Goal: Transaction & Acquisition: Book appointment/travel/reservation

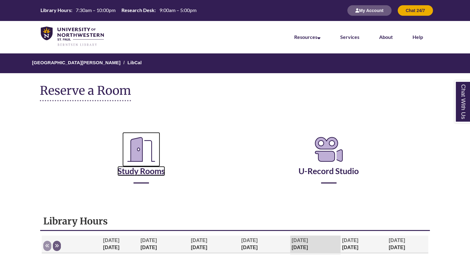
click at [131, 172] on link "Study Rooms" at bounding box center [141, 163] width 48 height 25
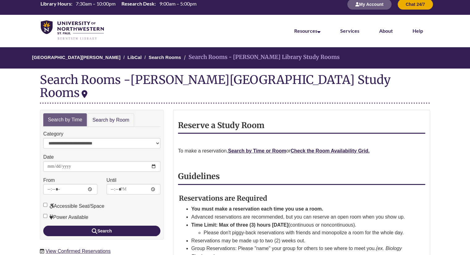
scroll to position [12, 0]
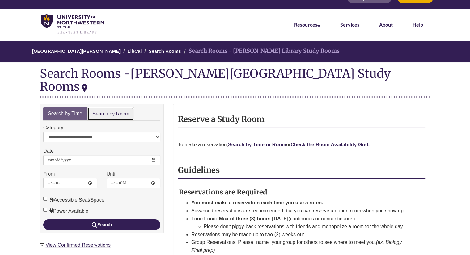
click at [124, 107] on link "Search by Room" at bounding box center [110, 114] width 47 height 14
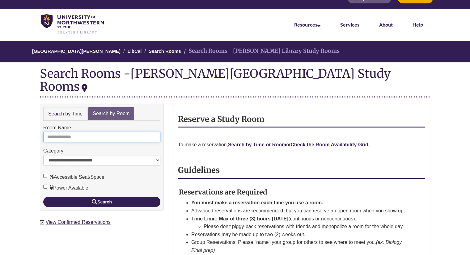
click at [91, 132] on input "Room Name" at bounding box center [101, 137] width 117 height 10
type input "*"
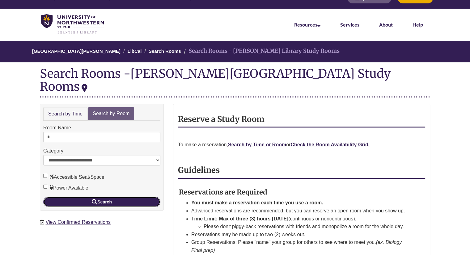
click at [118, 197] on button "Search" at bounding box center [101, 202] width 117 height 10
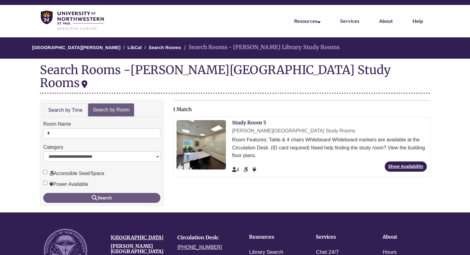
scroll to position [17, 0]
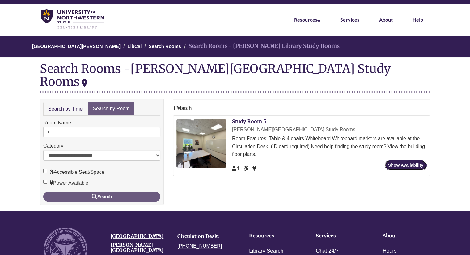
click at [413, 160] on link "Show Availability" at bounding box center [405, 165] width 42 height 10
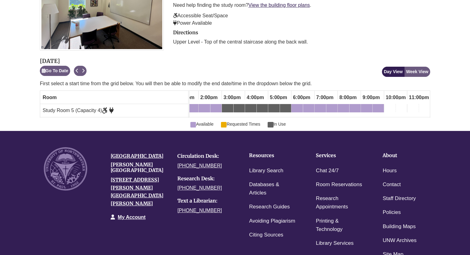
scroll to position [145, 0]
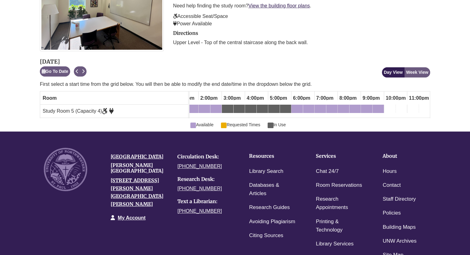
click at [344, 107] on div "8:00pm Thursday, September 18, 2025 - Study Room 5 - Available" at bounding box center [343, 110] width 10 height 7
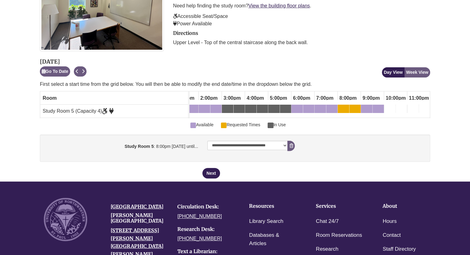
click at [364, 111] on div "9:00pm Thursday, September 18, 2025 - Study Room 5 - Available" at bounding box center [366, 110] width 10 height 7
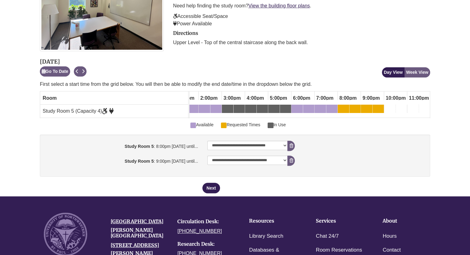
click at [322, 108] on div "7:00pm Thursday, September 18, 2025 - Study Room 5 - Available" at bounding box center [320, 110] width 10 height 7
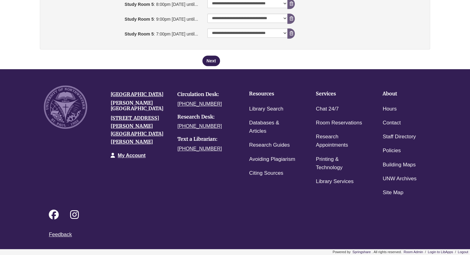
scroll to position [169, 0]
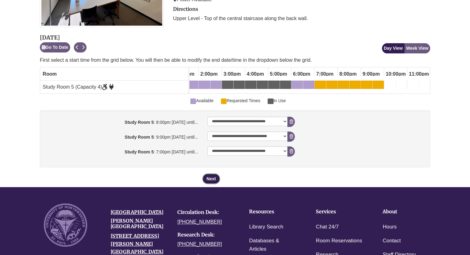
click at [214, 181] on button "Next" at bounding box center [210, 179] width 17 height 10
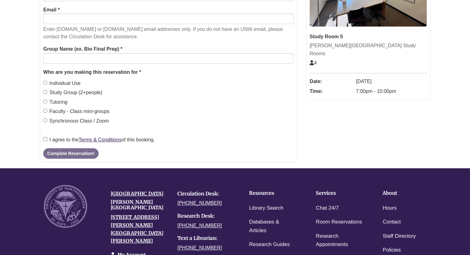
scroll to position [0, 0]
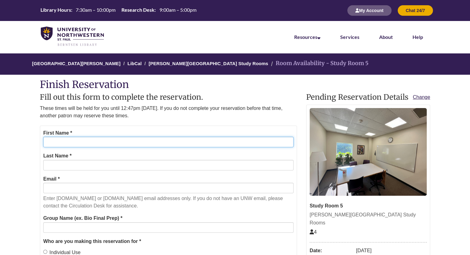
click at [137, 141] on input "First Name *" at bounding box center [168, 142] width 250 height 10
type input "******"
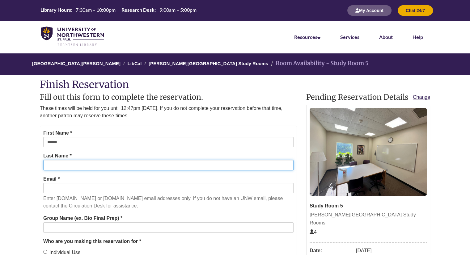
type input "*******"
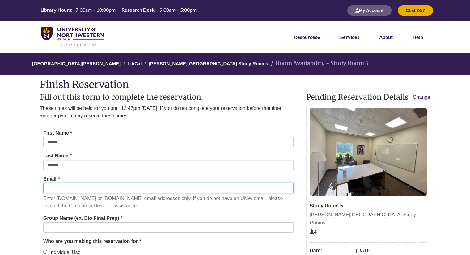
type input "**********"
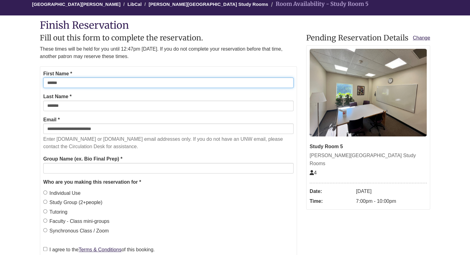
scroll to position [60, 0]
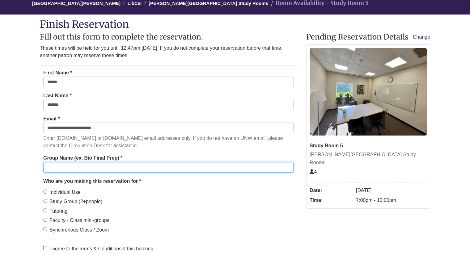
click at [148, 168] on input "Group Name (ex. Bio Final Prep) *" at bounding box center [168, 167] width 250 height 10
type input "**********"
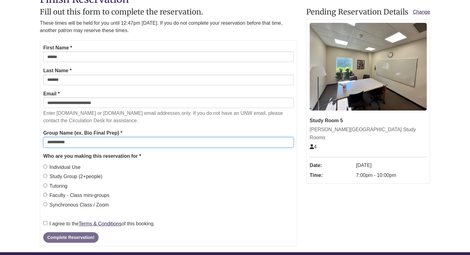
scroll to position [86, 0]
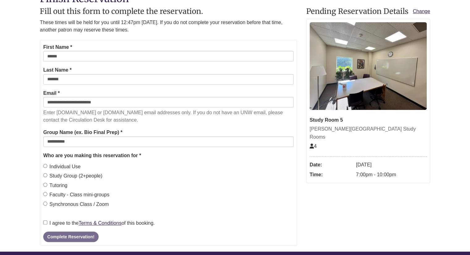
click at [64, 167] on label "Individual Use" at bounding box center [61, 167] width 37 height 8
click at [57, 178] on label "Study Group (2+people)" at bounding box center [72, 176] width 59 height 8
click at [63, 221] on label "I agree to the Terms & Conditions of this booking." at bounding box center [98, 223] width 111 height 8
click at [66, 232] on button "Complete Reservation!" at bounding box center [70, 237] width 55 height 10
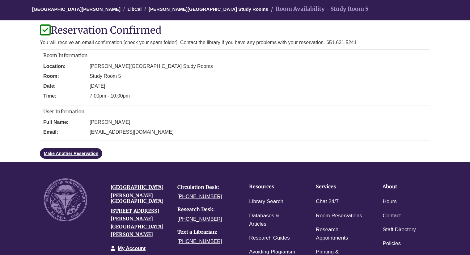
scroll to position [52, 0]
